Goal: Navigation & Orientation: Find specific page/section

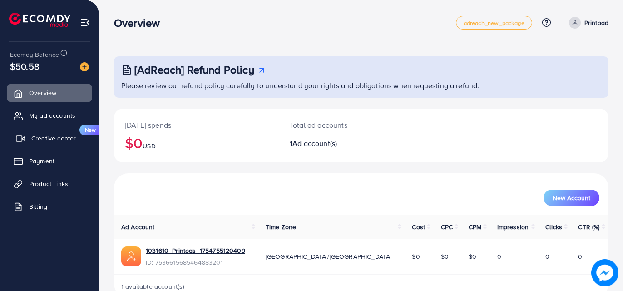
scroll to position [21, 0]
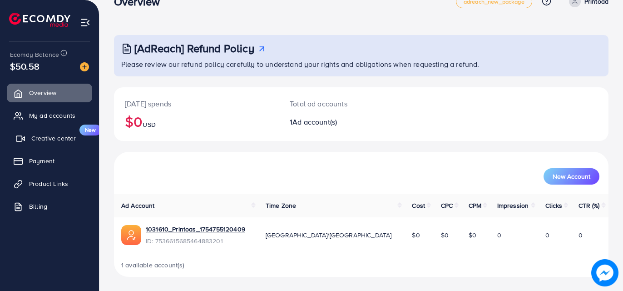
click at [43, 139] on span "Creative center" at bounding box center [53, 137] width 44 height 9
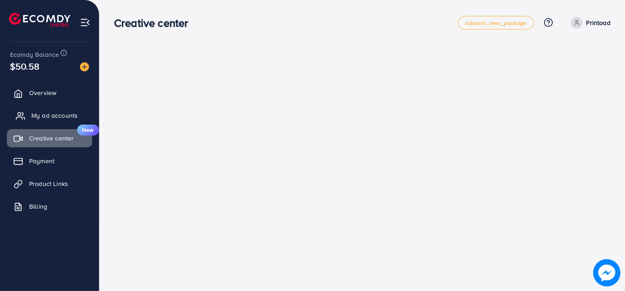
click at [40, 118] on span "My ad accounts" at bounding box center [54, 115] width 46 height 9
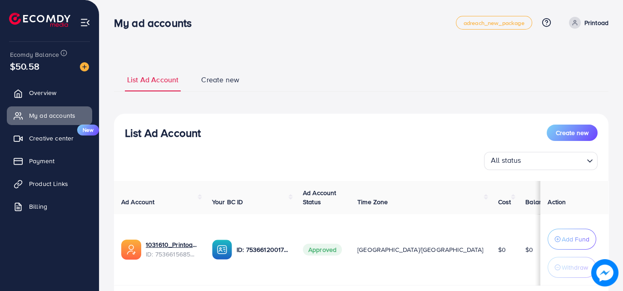
scroll to position [59, 0]
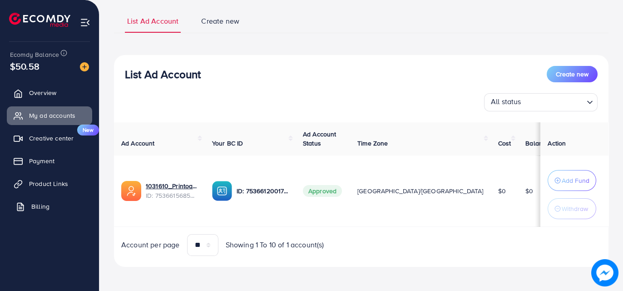
click at [41, 206] on span "Billing" at bounding box center [40, 206] width 18 height 9
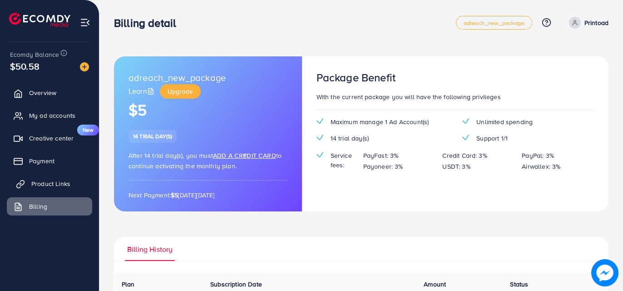
click at [56, 180] on span "Product Links" at bounding box center [50, 183] width 39 height 9
